Goal: Task Accomplishment & Management: Complete application form

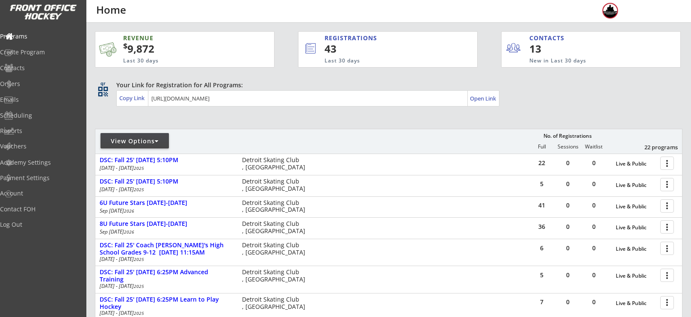
click at [130, 143] on div "View Options" at bounding box center [135, 141] width 68 height 9
select select ""Upcoming Programs""
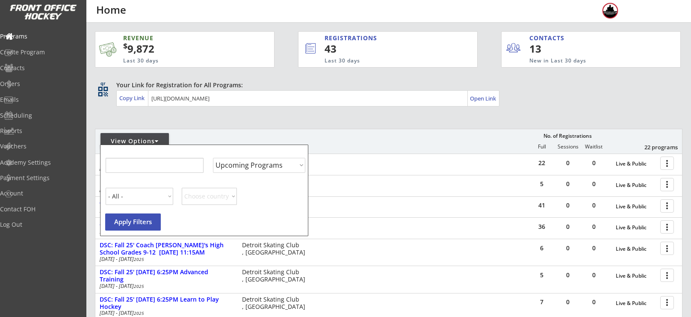
select select ""Upcoming Programs""
drag, startPoint x: 34, startPoint y: 68, endPoint x: 75, endPoint y: 55, distance: 43.7
click at [75, 55] on div "Programs Create Program Contacts Orders Emails Scheduling Reports Vouchers" at bounding box center [43, 91] width 86 height 128
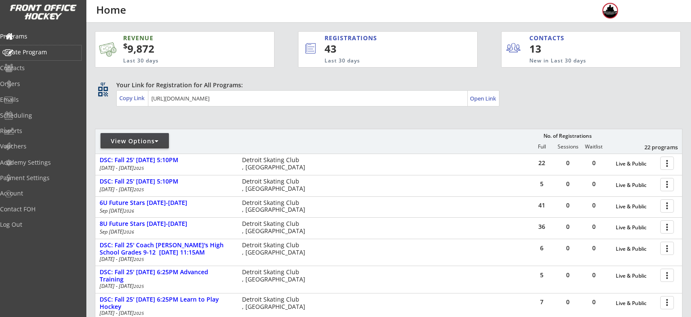
click at [40, 50] on div "Create Program" at bounding box center [40, 52] width 77 height 6
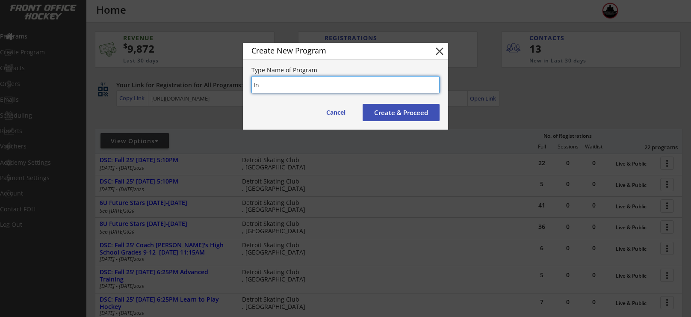
type input "I"
click at [391, 82] on input "input" at bounding box center [345, 84] width 188 height 17
type input "Winter 26' Full Ice Hockey"
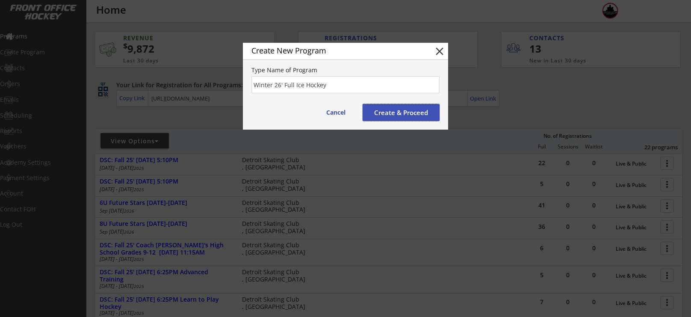
click at [411, 115] on button "Create & Proceed" at bounding box center [401, 112] width 77 height 17
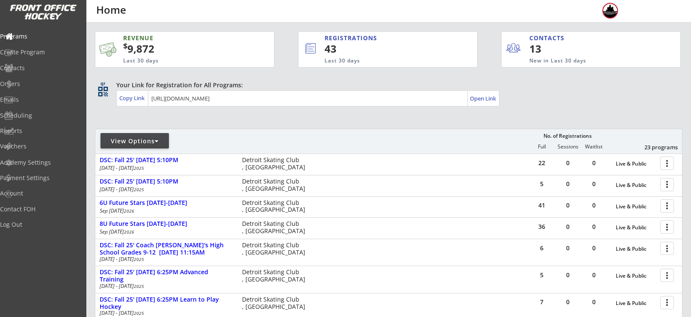
click at [136, 144] on div "View Options" at bounding box center [135, 141] width 68 height 9
select select ""Upcoming Programs""
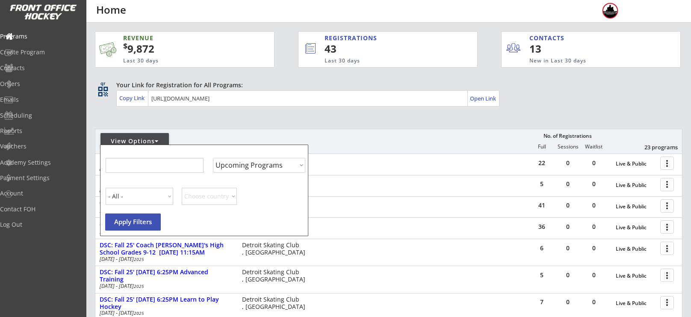
select select ""Upcoming Programs""
click at [144, 157] on div "Name Contains Show Programs by Start Date Upcoming Programs Past Programs Speci…" at bounding box center [206, 163] width 202 height 30
click at [146, 162] on input "input" at bounding box center [154, 165] width 98 height 15
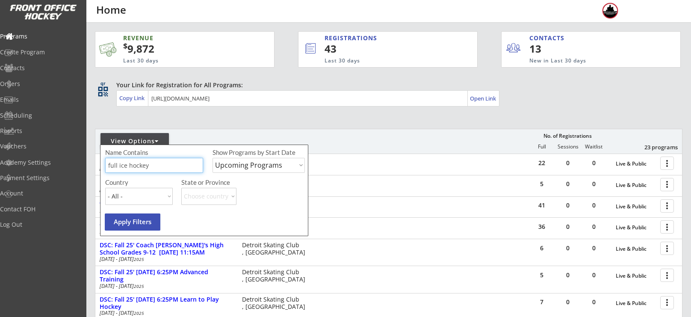
type input "full ice hockey"
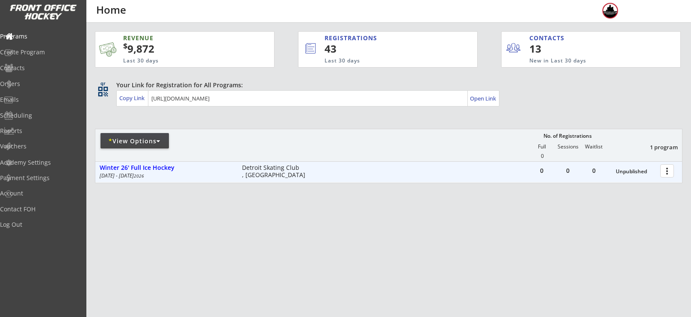
click at [666, 169] on div at bounding box center [668, 170] width 15 height 15
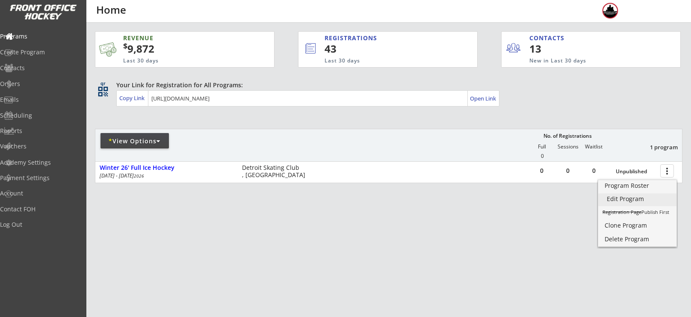
click at [632, 201] on div "Edit Program" at bounding box center [637, 199] width 61 height 6
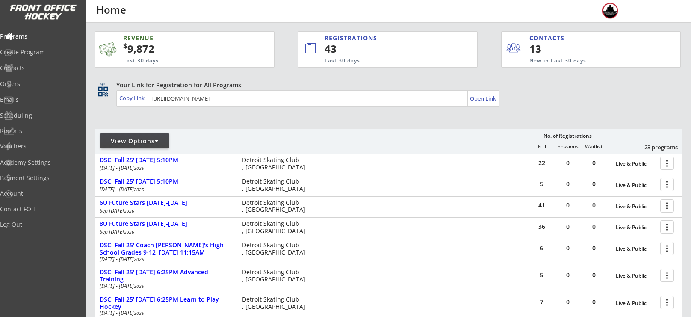
click at [133, 144] on div "View Options" at bounding box center [135, 141] width 68 height 9
select select ""Upcoming Programs""
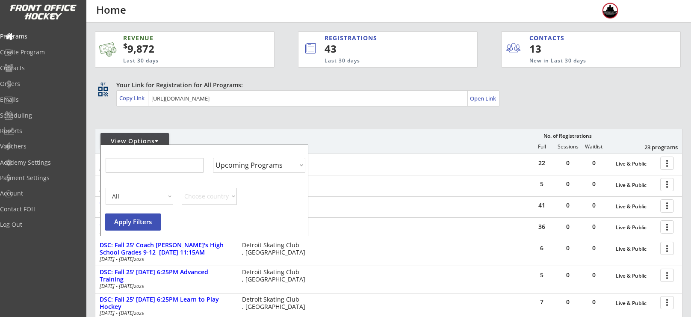
select select ""Upcoming Programs""
click at [146, 162] on input "input" at bounding box center [154, 165] width 98 height 15
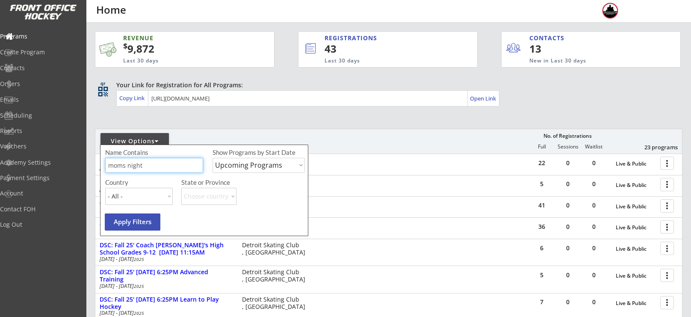
type input "moms night"
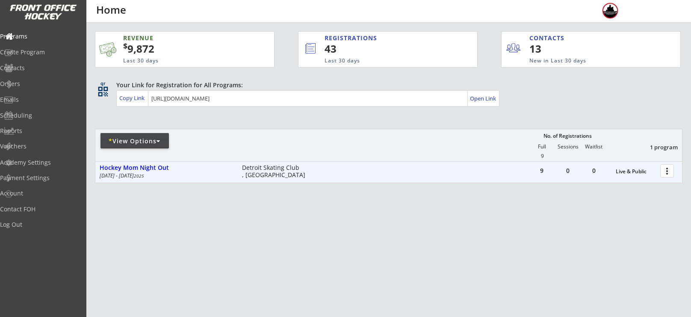
click at [665, 172] on div at bounding box center [668, 170] width 15 height 15
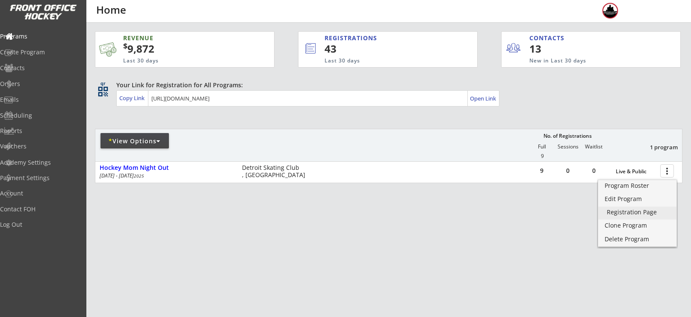
click at [628, 212] on div "Registration Page" at bounding box center [637, 212] width 61 height 6
click at [41, 90] on div "Orders" at bounding box center [40, 84] width 81 height 15
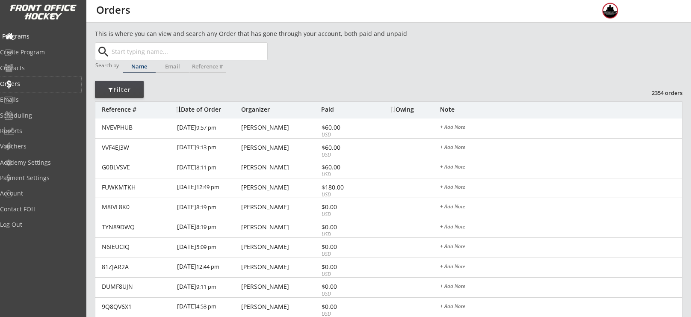
click at [59, 36] on div "Programs" at bounding box center [40, 36] width 77 height 6
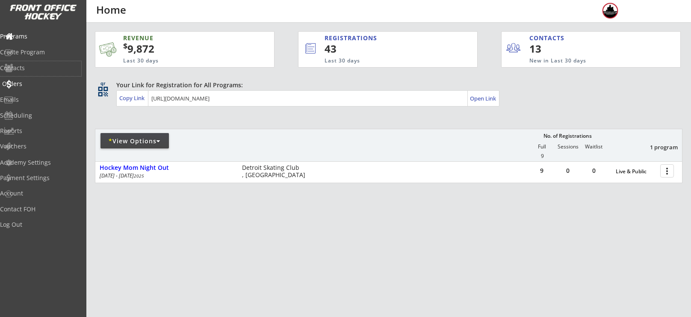
drag, startPoint x: 44, startPoint y: 75, endPoint x: 42, endPoint y: 82, distance: 7.6
click at [42, 82] on div "Programs Create Program Contacts Orders Emails Scheduling Reports Vouchers" at bounding box center [43, 91] width 86 height 128
click at [42, 82] on div "Orders" at bounding box center [40, 84] width 77 height 6
